Goal: Feedback & Contribution: Contribute content

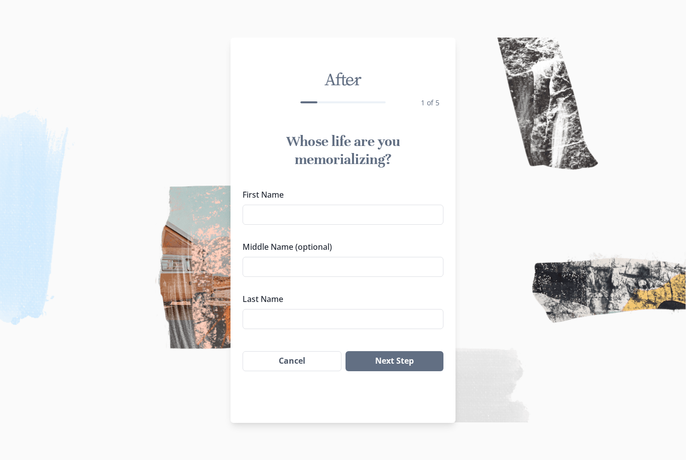
click at [264, 217] on input "First Name" at bounding box center [343, 215] width 201 height 20
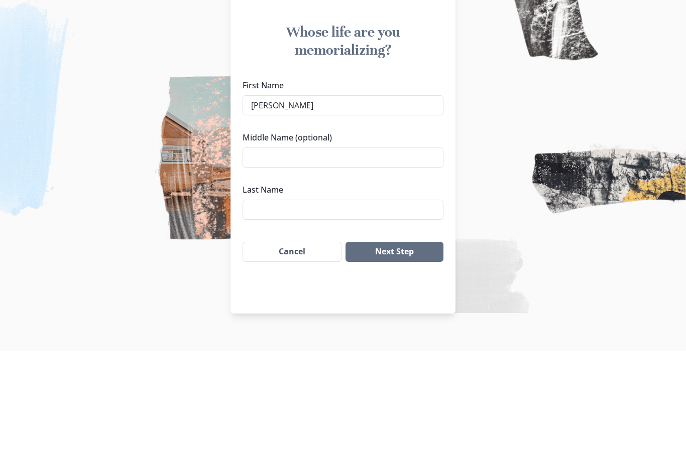
type input "[PERSON_NAME]"
click at [308, 257] on input "Middle Name (optional)" at bounding box center [343, 267] width 201 height 20
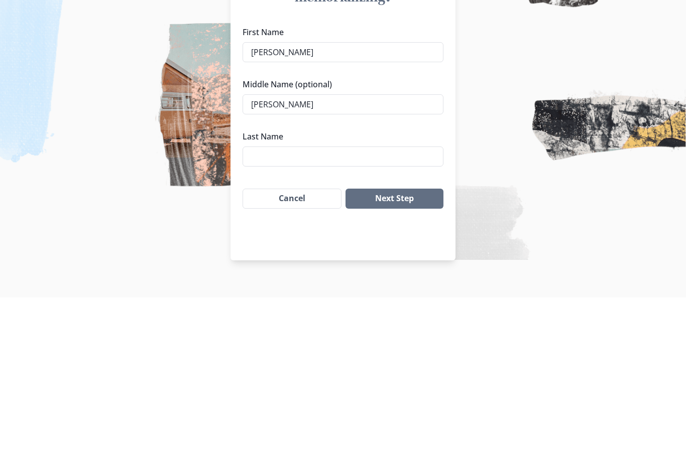
type input "[PERSON_NAME]"
click at [267, 309] on input "Last Name" at bounding box center [343, 319] width 201 height 20
type input "[US_STATE]"
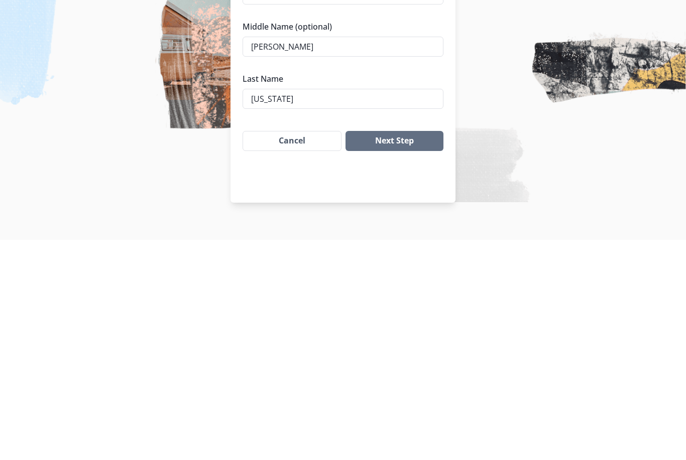
click at [421, 351] on button "Next Step" at bounding box center [394, 361] width 98 height 20
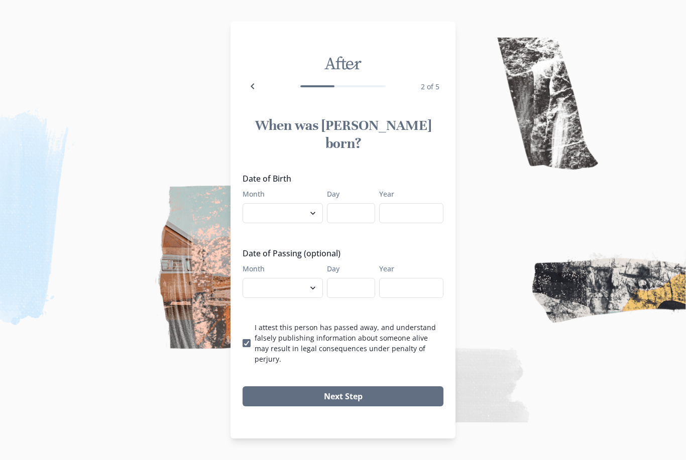
click at [314, 204] on select "January February March April May June July August September October November De…" at bounding box center [283, 213] width 80 height 20
select select "5"
click at [355, 210] on input "Day" at bounding box center [351, 213] width 48 height 20
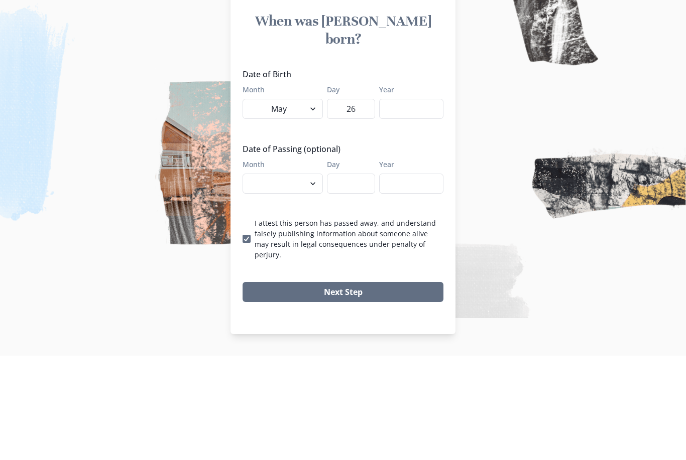
type input "26"
click at [403, 203] on input "Year" at bounding box center [411, 213] width 64 height 20
type input "1973"
click at [315, 278] on select "January February March April May June July August September October November De…" at bounding box center [283, 288] width 80 height 20
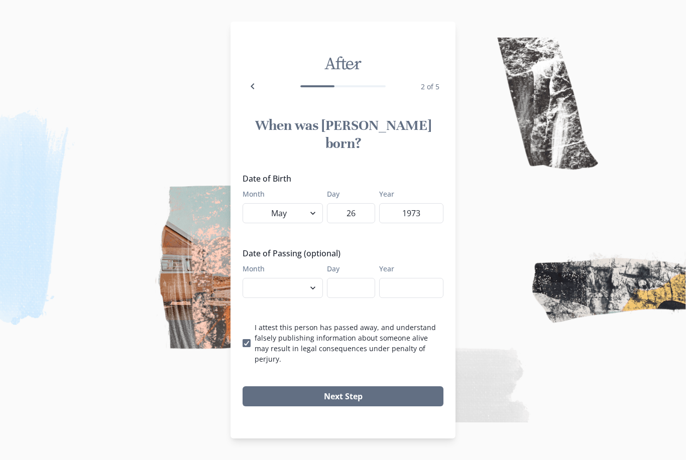
select select "8"
click at [369, 286] on input "Day" at bounding box center [351, 288] width 48 height 20
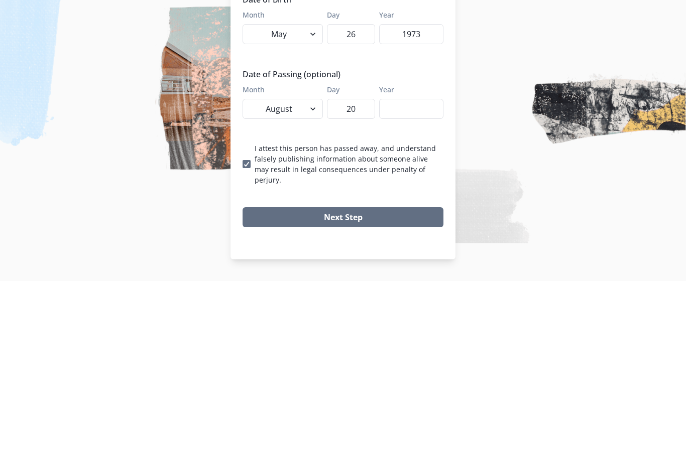
type input "20"
click at [419, 278] on input "Year" at bounding box center [411, 288] width 64 height 20
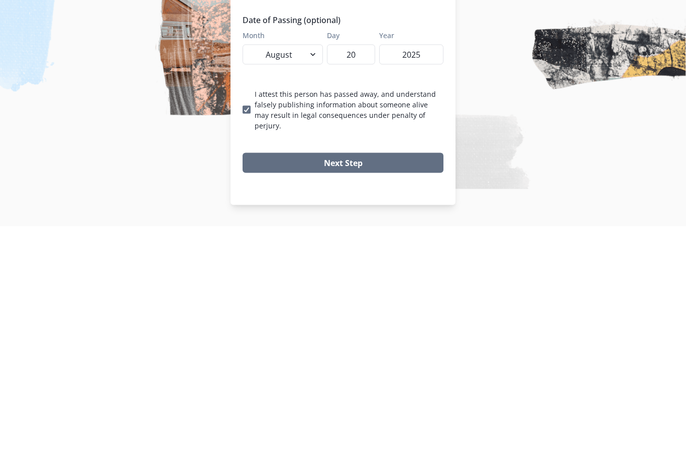
type input "2025"
click at [401, 387] on button "Next Step" at bounding box center [343, 397] width 201 height 20
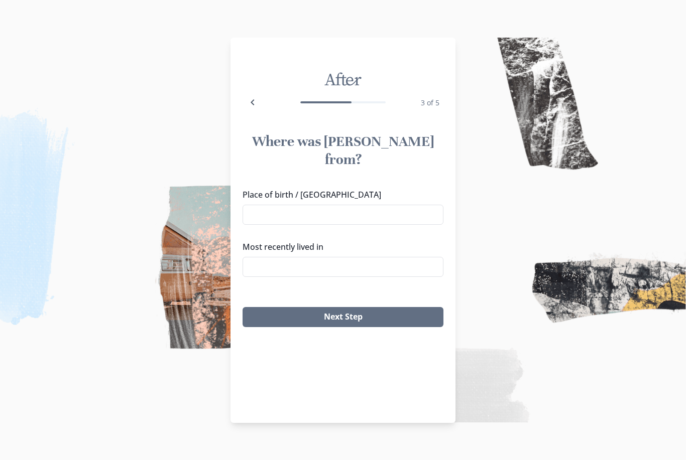
click at [277, 205] on input "Place of birth / [GEOGRAPHIC_DATA]" at bounding box center [343, 215] width 201 height 20
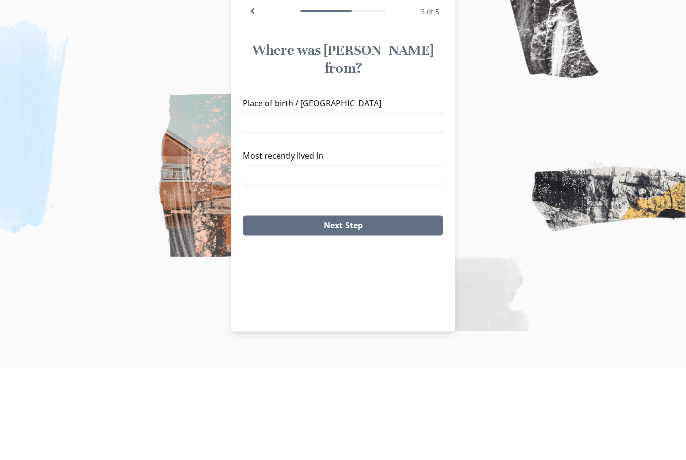
click at [299, 257] on input "Most recently lived in" at bounding box center [343, 267] width 201 height 20
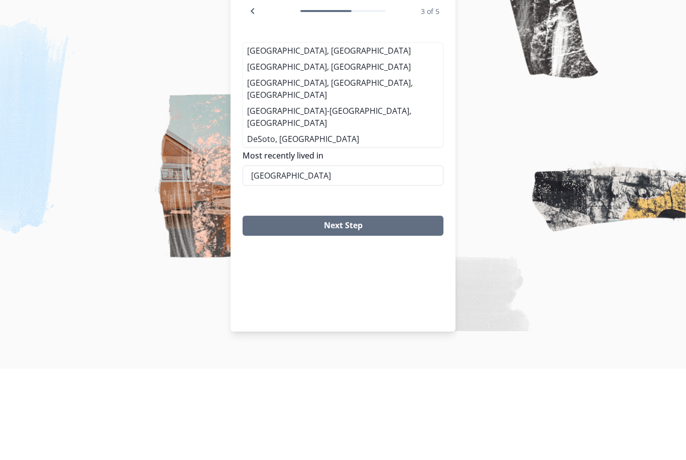
click at [282, 134] on li "[GEOGRAPHIC_DATA], [GEOGRAPHIC_DATA]" at bounding box center [343, 142] width 200 height 16
type input "[GEOGRAPHIC_DATA], [GEOGRAPHIC_DATA]"
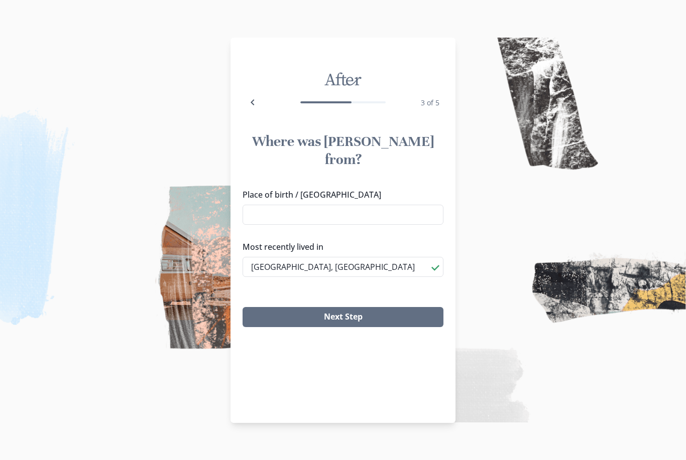
click at [269, 205] on input "Place of birth / [GEOGRAPHIC_DATA]" at bounding box center [343, 215] width 201 height 20
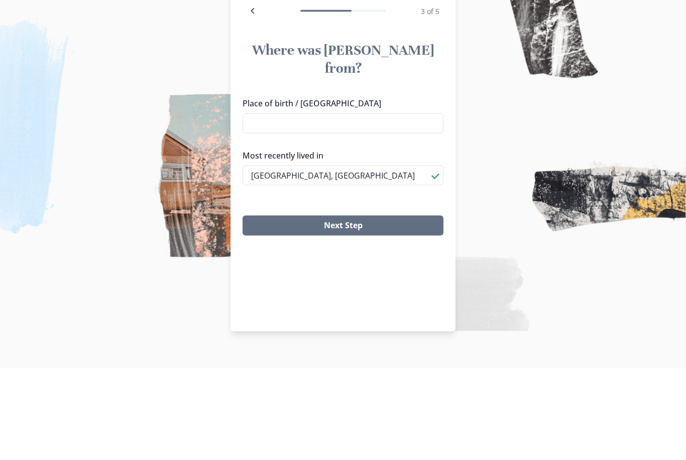
type input "L"
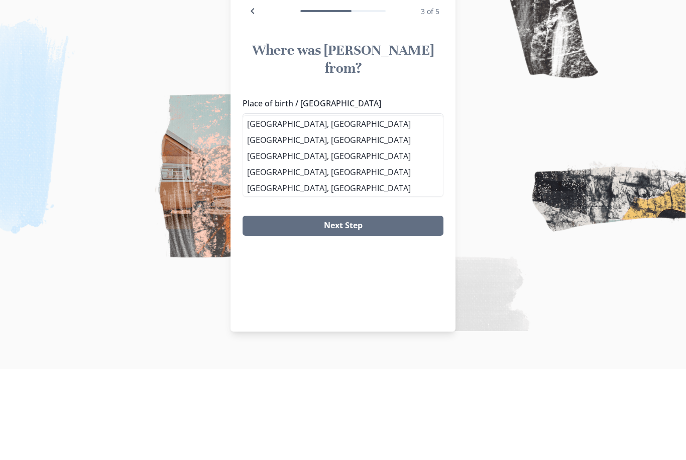
click at [292, 207] on li "[GEOGRAPHIC_DATA], [GEOGRAPHIC_DATA]" at bounding box center [343, 215] width 200 height 16
type input "[GEOGRAPHIC_DATA], [GEOGRAPHIC_DATA]"
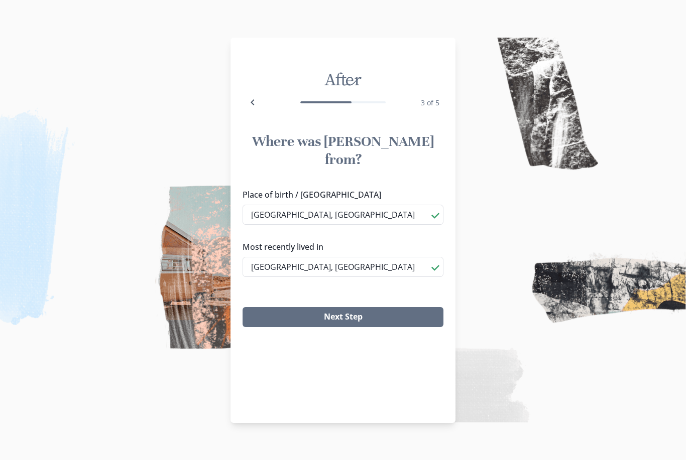
click at [393, 307] on button "Next Step" at bounding box center [343, 317] width 201 height 20
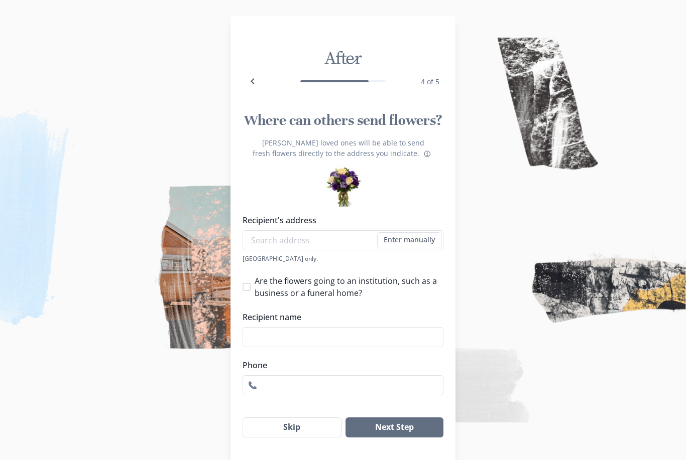
scroll to position [4, 0]
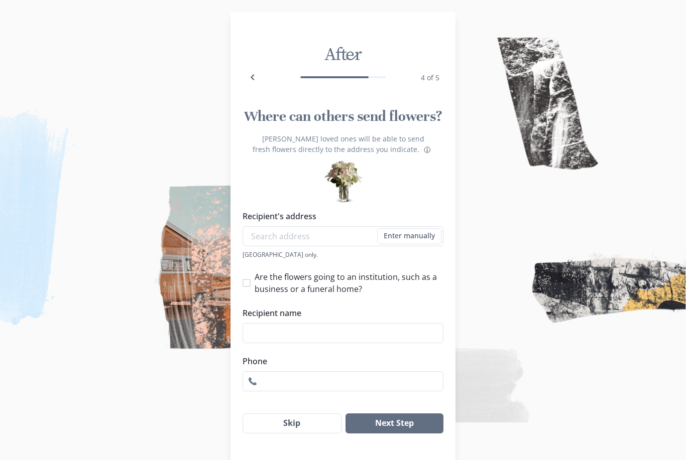
click at [403, 434] on button "Next Step" at bounding box center [394, 424] width 98 height 20
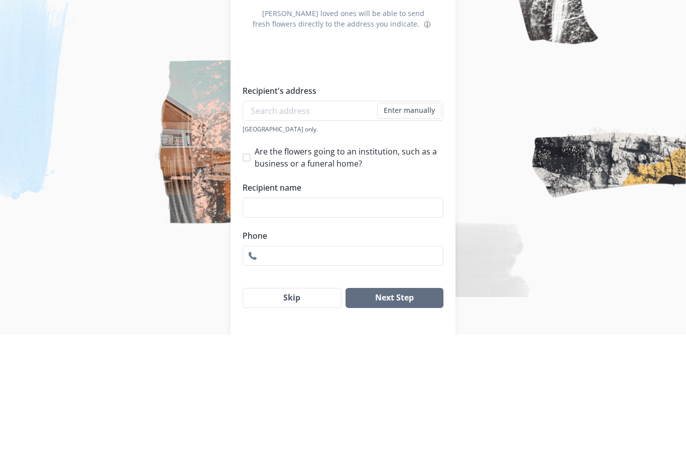
click at [484, 202] on img at bounding box center [343, 230] width 686 height 460
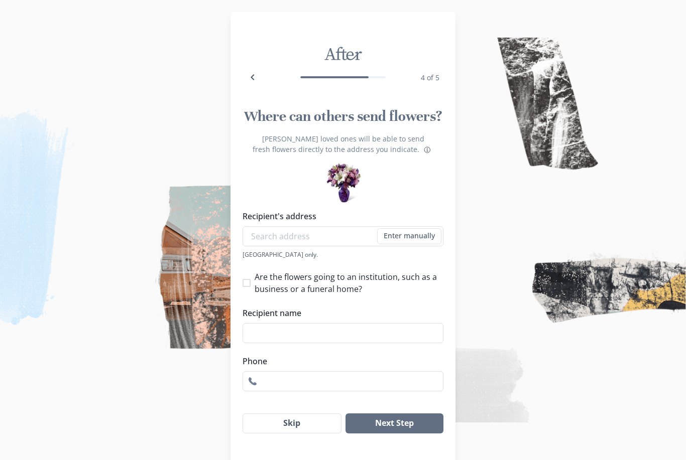
click at [264, 343] on input "Recipient name" at bounding box center [343, 333] width 201 height 20
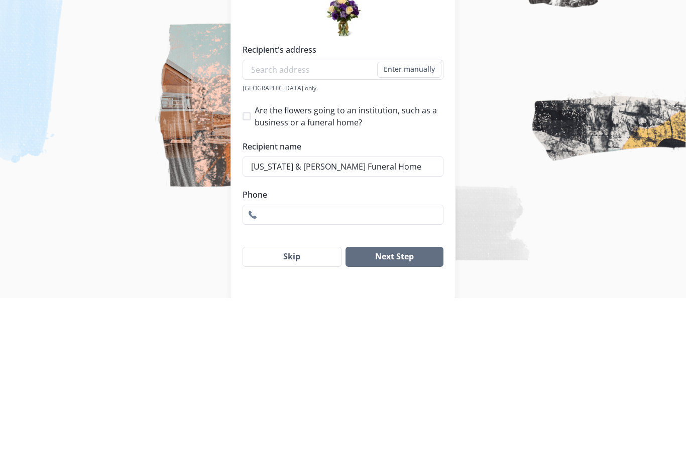
type input "[US_STATE] & [PERSON_NAME] Funeral Home"
click at [331, 222] on input "Recipient's address" at bounding box center [343, 232] width 201 height 20
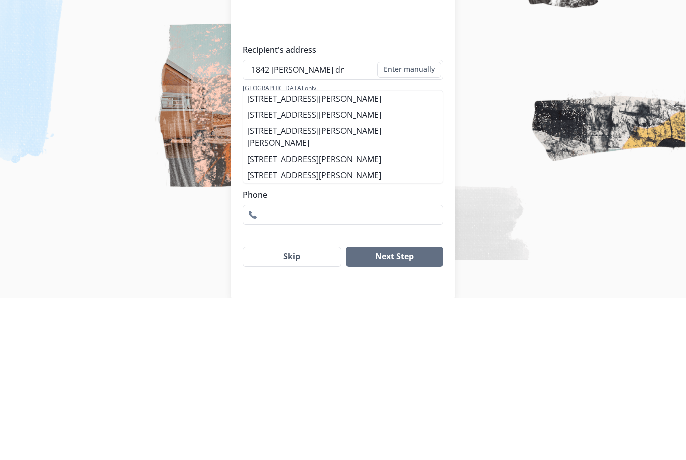
click at [343, 253] on li "[STREET_ADDRESS][PERSON_NAME]" at bounding box center [343, 261] width 200 height 16
type input "[STREET_ADDRESS][PERSON_NAME]"
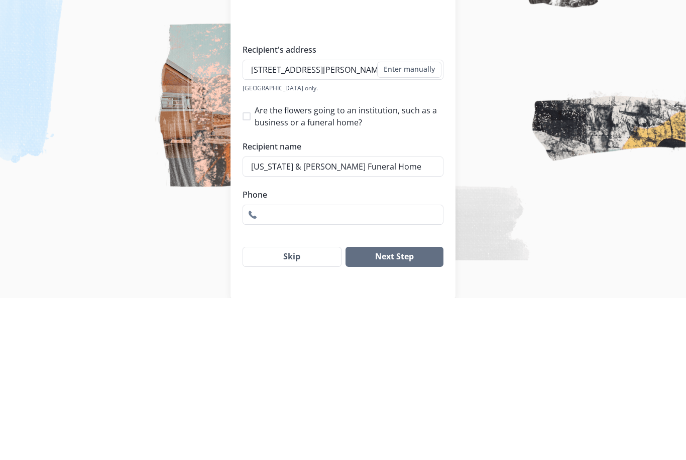
scroll to position [4, 0]
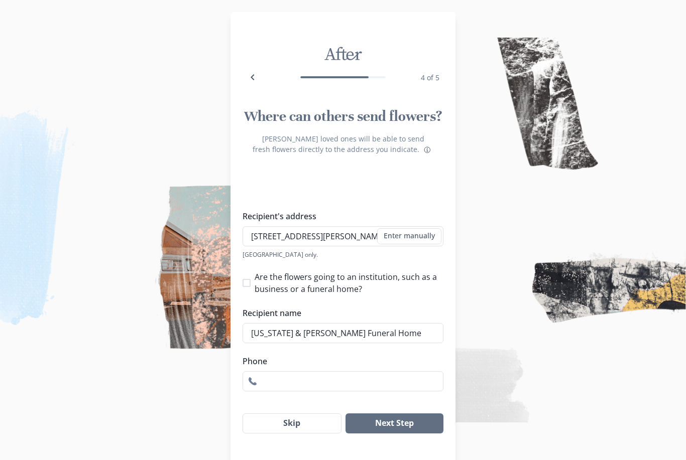
type input "1"
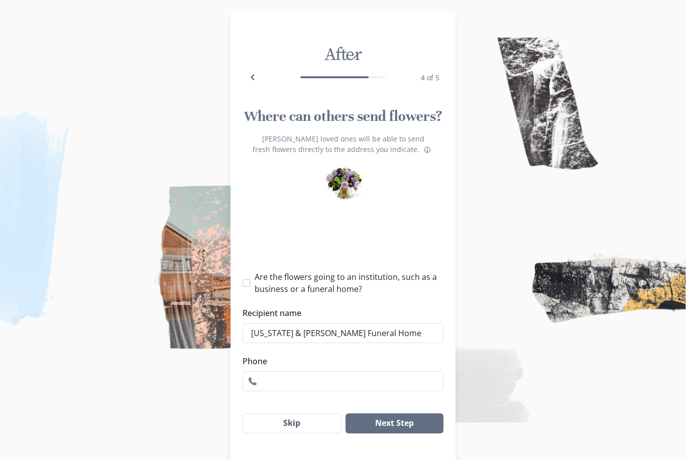
select select "LA"
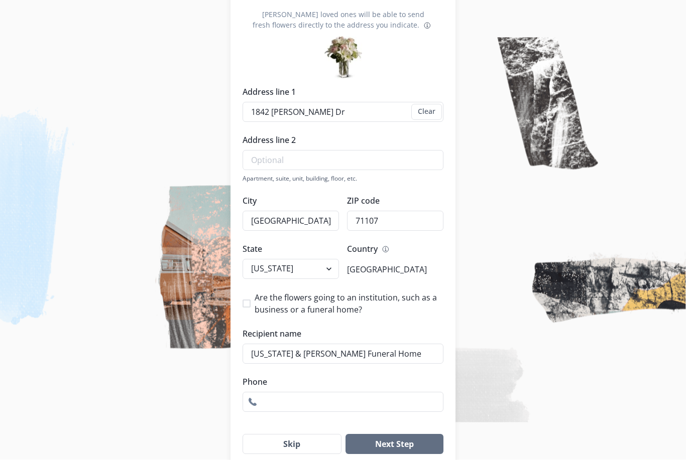
scroll to position [139, 0]
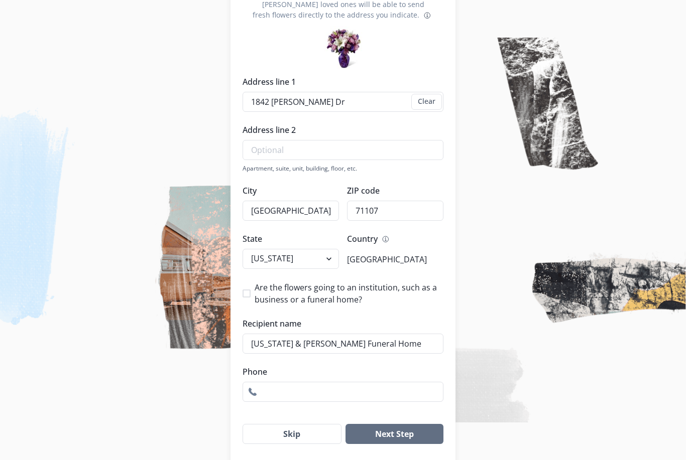
click at [248, 292] on span at bounding box center [247, 294] width 8 height 8
click at [243, 294] on input "Are the flowers going to an institution, such as a business or a funeral home?" at bounding box center [242, 294] width 1 height 1
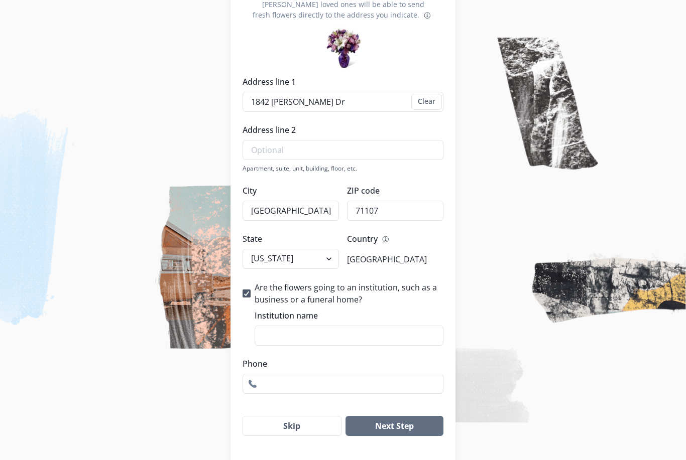
scroll to position [131, 0]
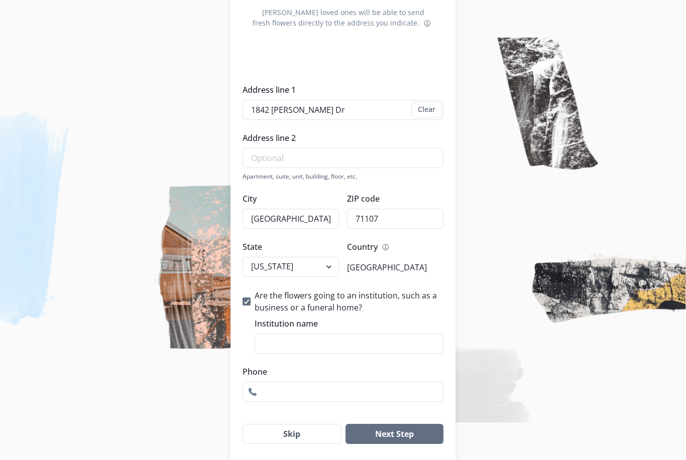
click at [247, 307] on label "Are the flowers going to an institution, such as a business or a funeral home?" at bounding box center [343, 302] width 201 height 24
click at [243, 302] on input "Are the flowers going to an institution, such as a business or a funeral home?" at bounding box center [242, 302] width 1 height 1
checkbox input "false"
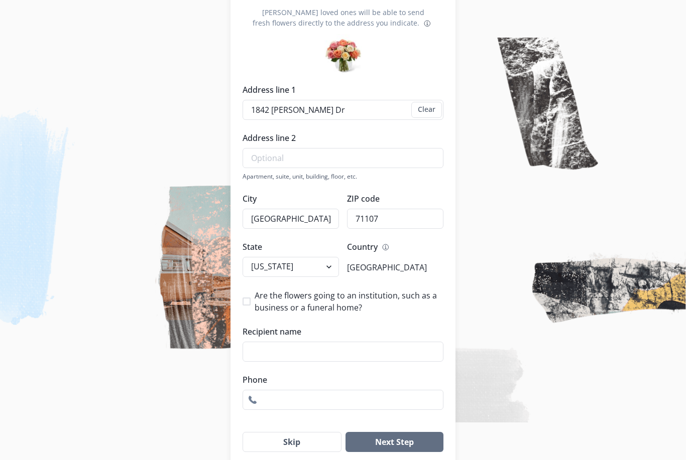
scroll to position [139, 0]
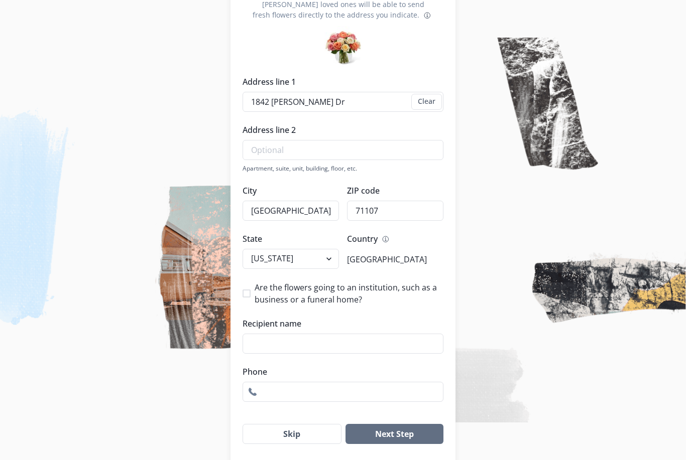
click at [400, 436] on button "Next Step" at bounding box center [394, 434] width 98 height 20
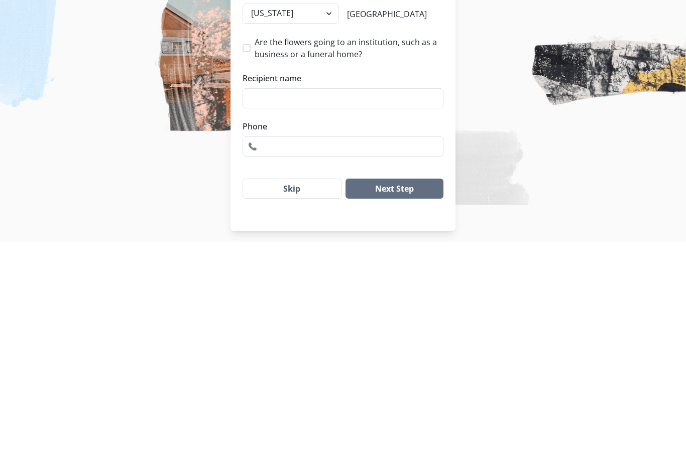
scroll to position [171, 0]
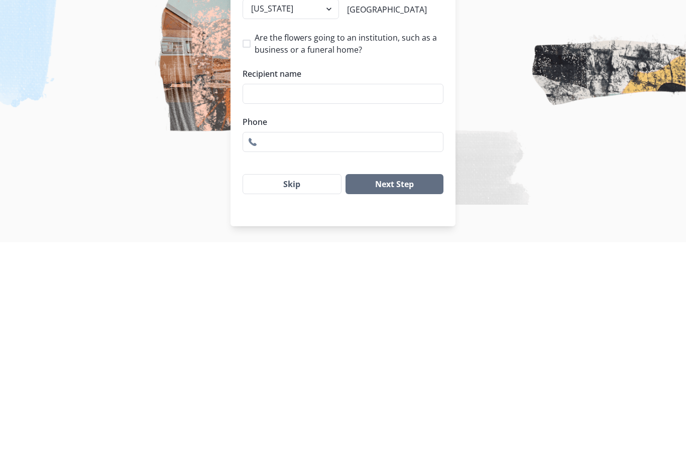
click at [281, 302] on input "Recipient name" at bounding box center [343, 312] width 201 height 20
type input "[US_STATE] & [PERSON_NAME]"
click at [289, 350] on input "Phone" at bounding box center [343, 360] width 201 height 20
type input "[PHONE_NUMBER]"
click at [404, 392] on button "Next Step" at bounding box center [394, 402] width 98 height 20
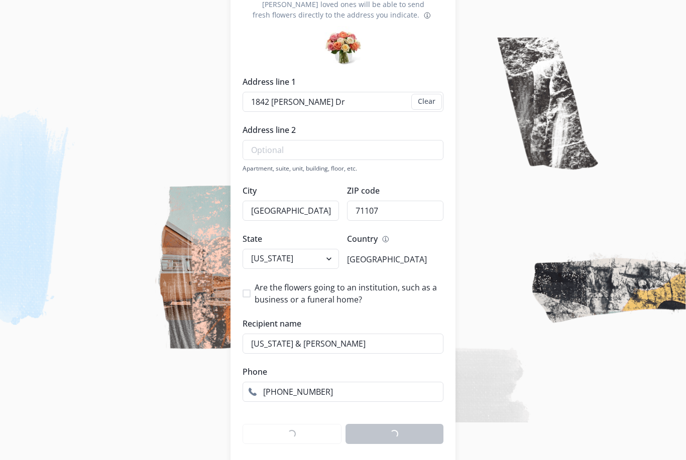
scroll to position [0, 0]
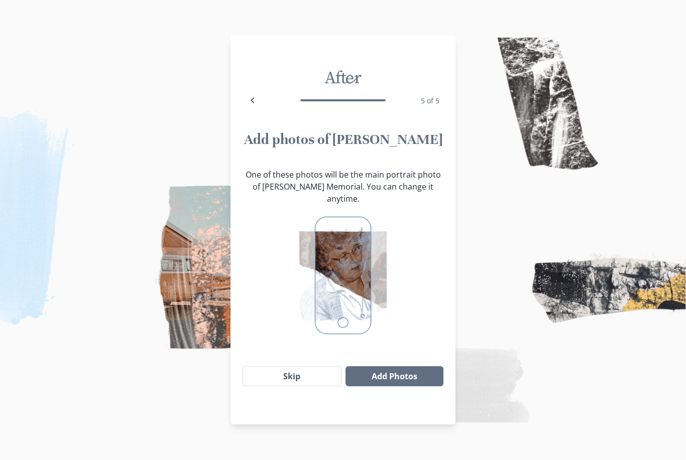
click at [407, 409] on form "After 5 of 5 Add photos of [PERSON_NAME] One of these photos will be the main p…" at bounding box center [342, 231] width 225 height 358
click at [393, 385] on button "Add Photos" at bounding box center [394, 377] width 98 height 20
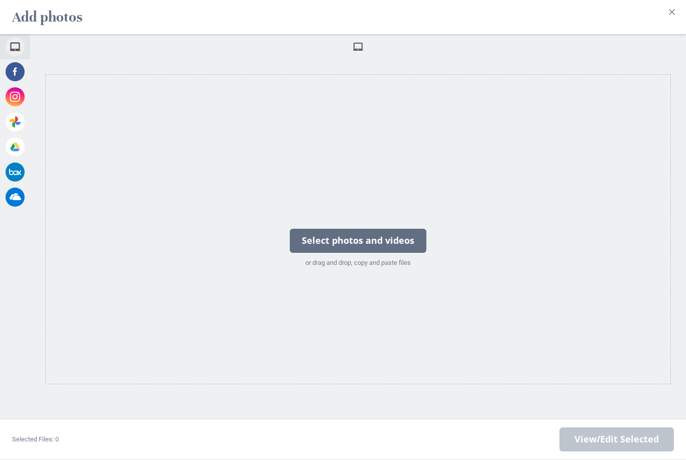
click at [20, 132] on span at bounding box center [15, 121] width 19 height 19
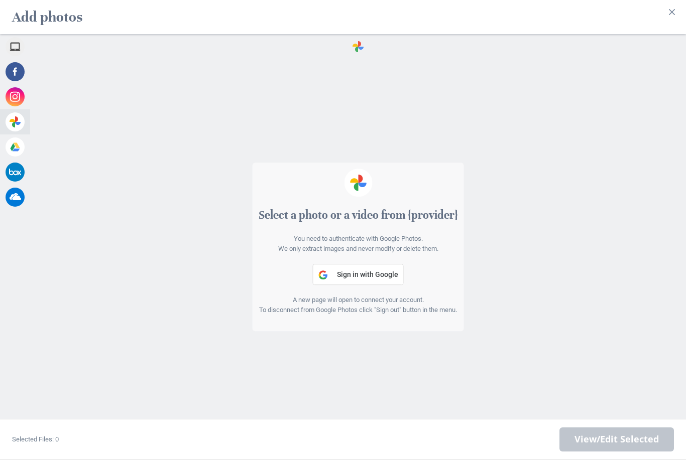
click at [674, 9] on button "Close" at bounding box center [672, 12] width 16 height 16
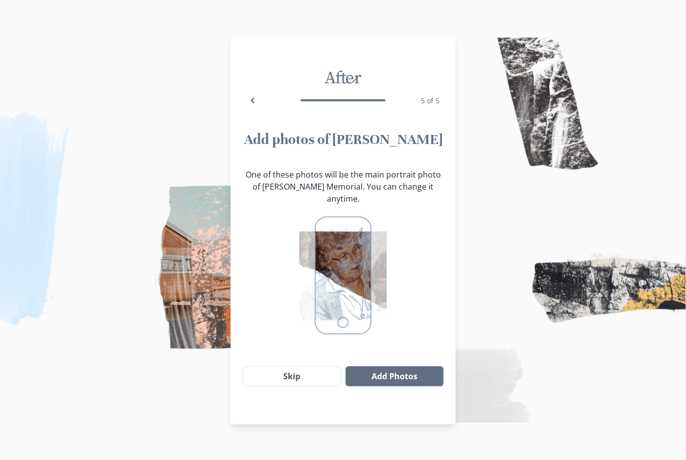
click at [308, 371] on button "Skip" at bounding box center [292, 377] width 99 height 20
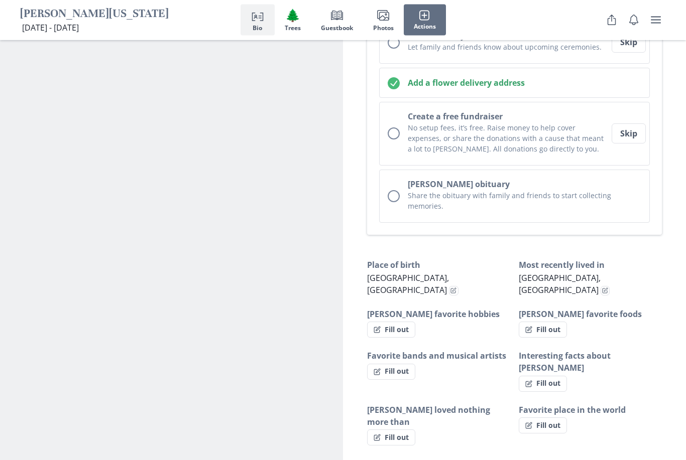
scroll to position [459, 0]
select select "Favorite sports"
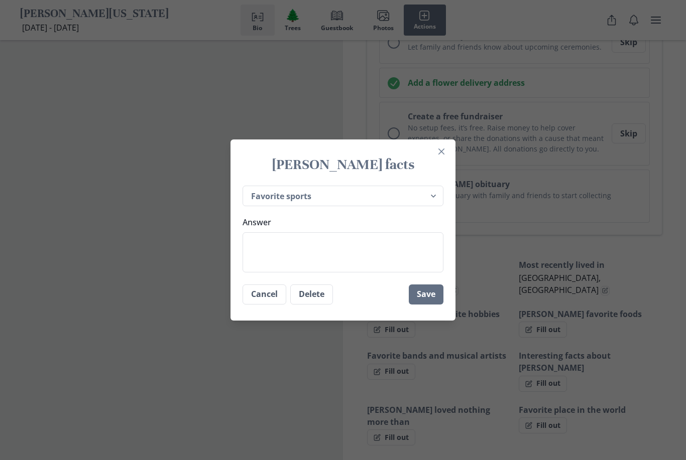
click at [267, 272] on textarea "Answer" at bounding box center [343, 252] width 201 height 40
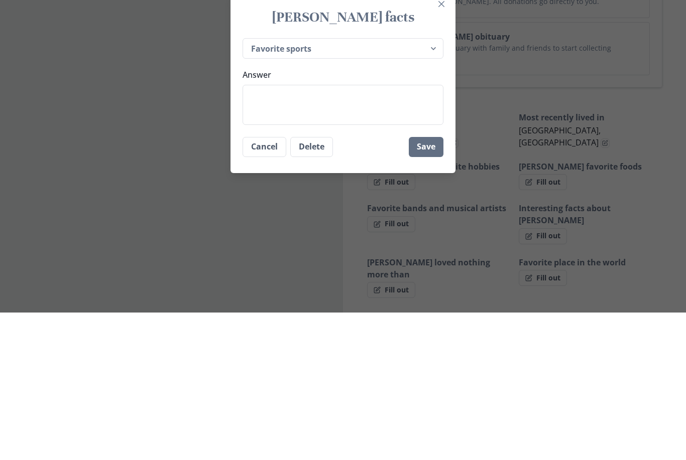
type textarea "F"
type textarea "x"
type textarea "Fo"
type textarea "x"
type textarea "Foo"
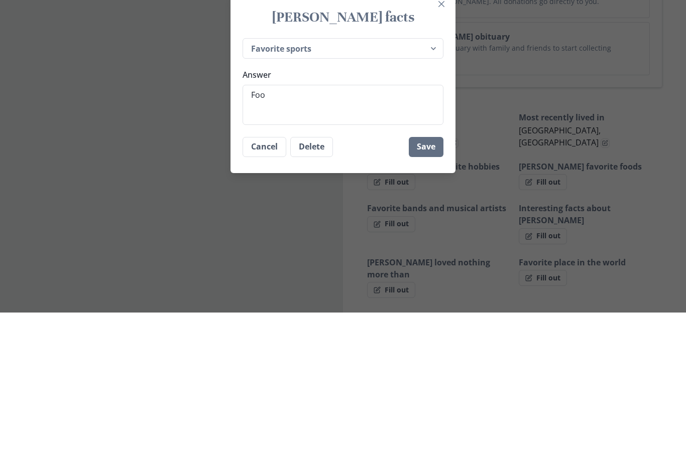
type textarea "x"
type textarea "Foot"
type textarea "x"
type textarea "Footb"
type textarea "x"
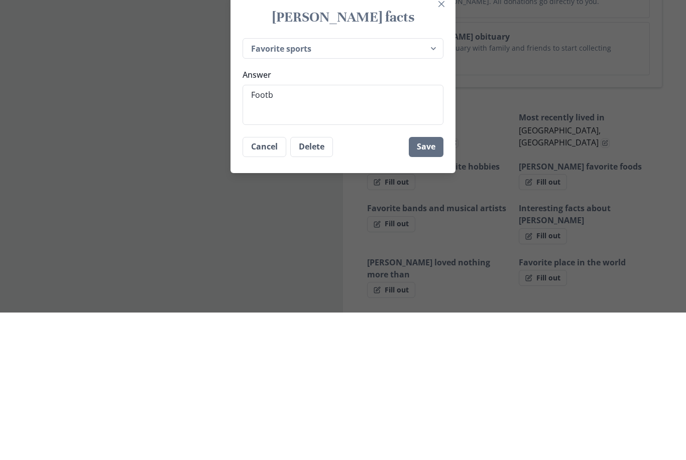
type textarea "Footba"
type textarea "x"
type textarea "Footbal"
type textarea "x"
type textarea "Football"
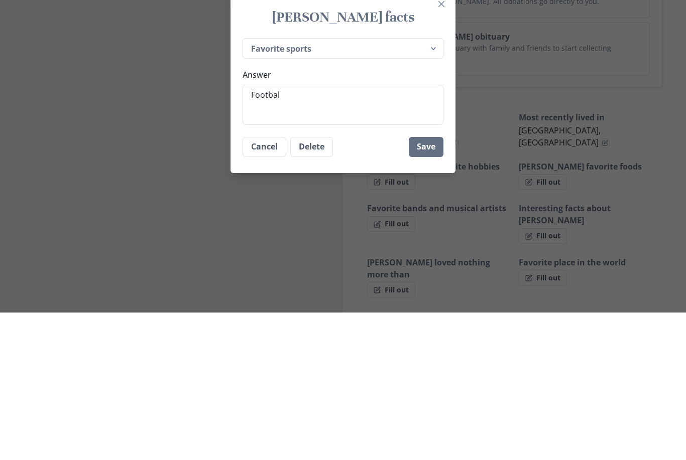
type textarea "x"
type textarea "Football"
click at [429, 285] on button "Save" at bounding box center [426, 295] width 35 height 20
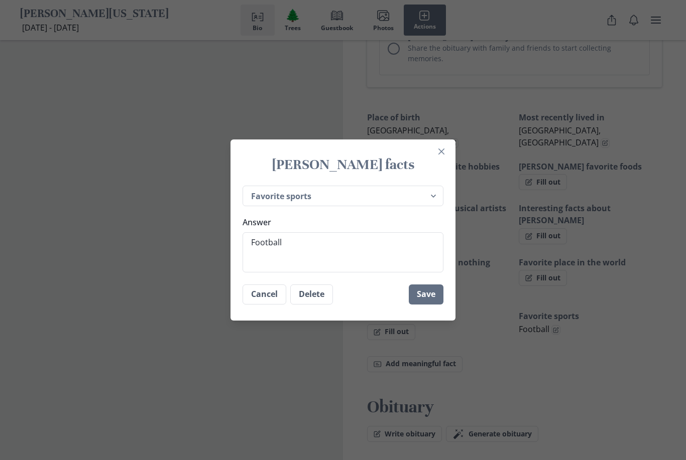
type textarea "x"
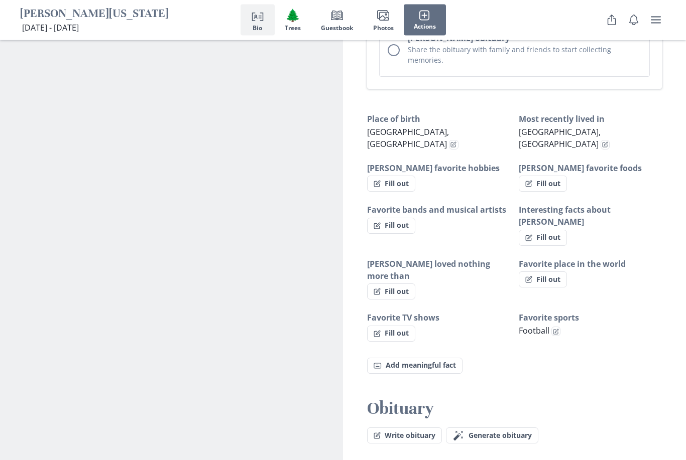
scroll to position [605, 0]
click at [398, 284] on button "Fill out" at bounding box center [391, 292] width 48 height 16
select select "[PERSON_NAME] loved nothing more than"
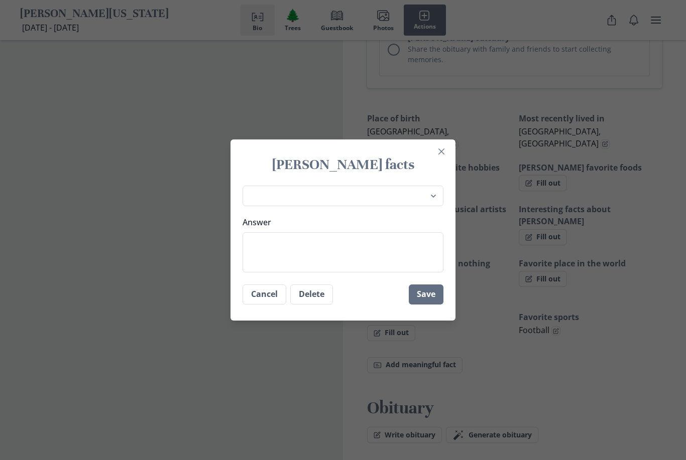
click at [281, 270] on textarea "Answer" at bounding box center [343, 252] width 201 height 40
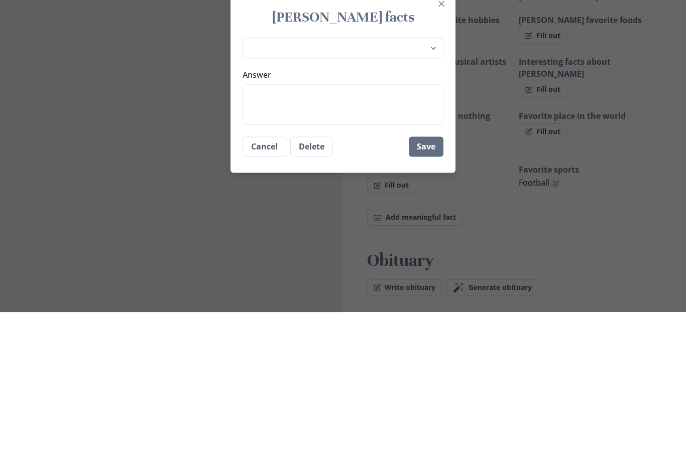
type textarea "x"
type textarea "Fa"
type textarea "x"
type textarea "Fam"
type textarea "x"
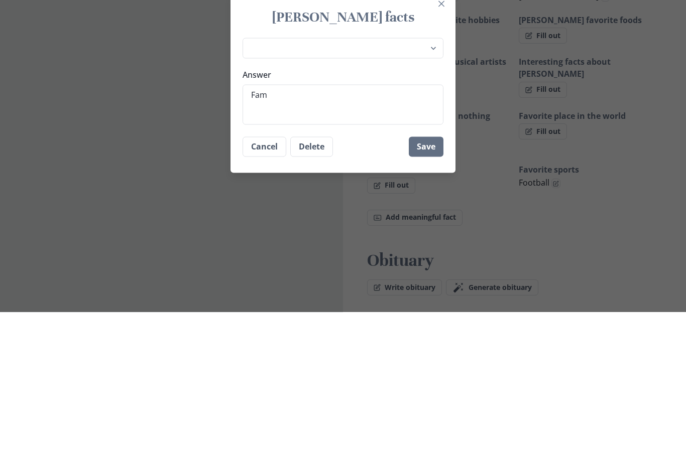
type textarea "Fami"
type textarea "x"
type textarea "Famil"
type textarea "x"
type textarea "Family"
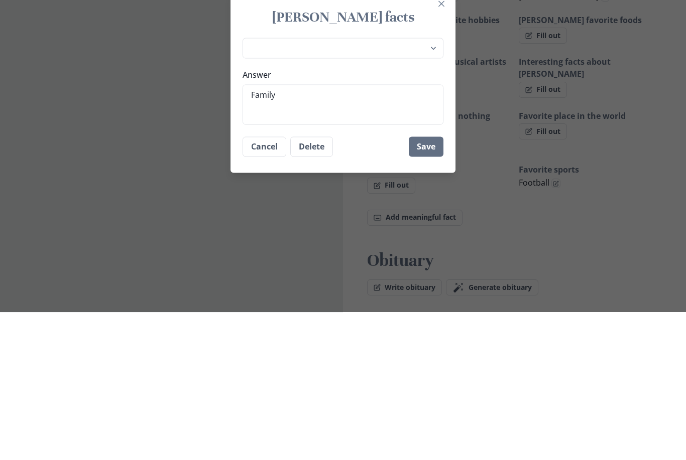
type textarea "x"
type textarea "Family"
click at [432, 285] on button "Save" at bounding box center [426, 295] width 35 height 20
type textarea "x"
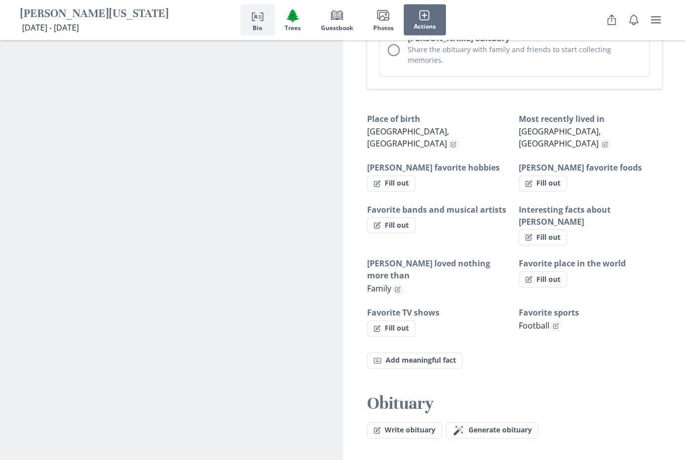
scroll to position [582, 0]
click at [415, 423] on button "Write obituary" at bounding box center [404, 431] width 75 height 16
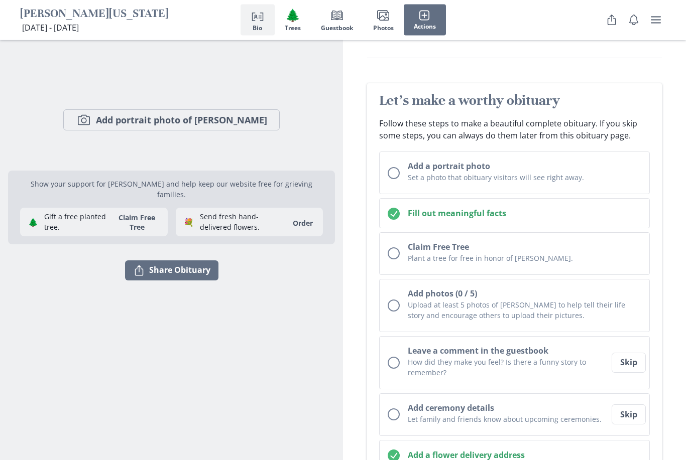
scroll to position [0, 0]
